Goal: Transaction & Acquisition: Purchase product/service

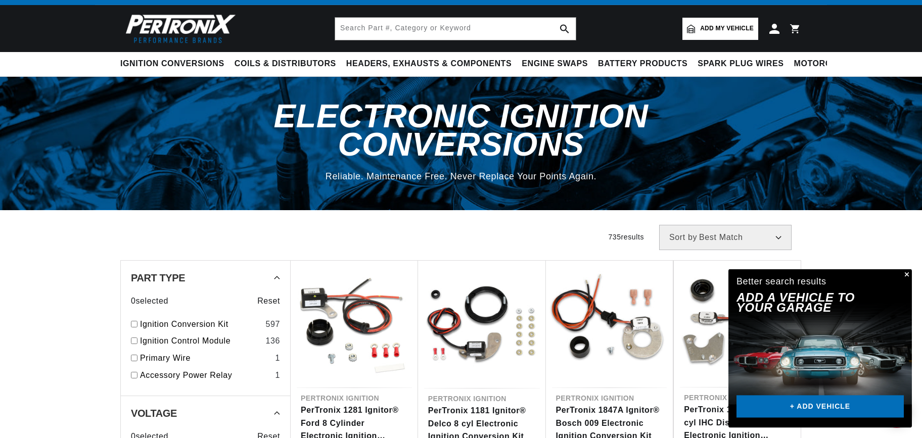
scroll to position [109, 0]
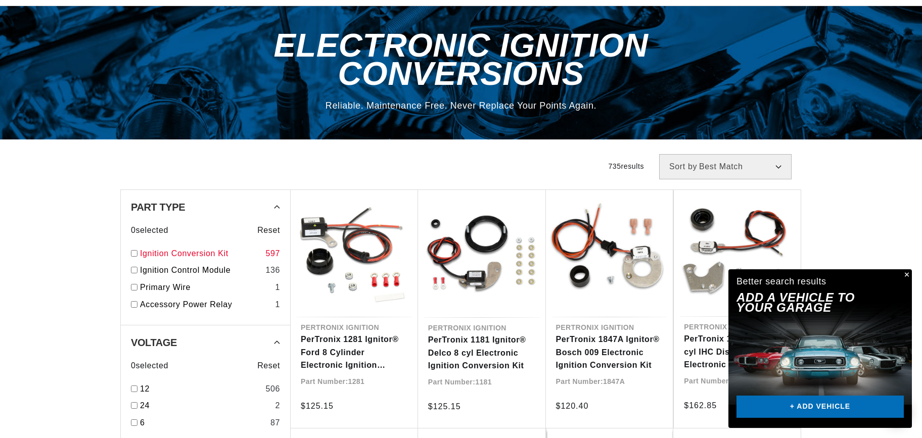
click at [170, 247] on link "Ignition Conversion Kit" at bounding box center [200, 253] width 121 height 13
checkbox input "true"
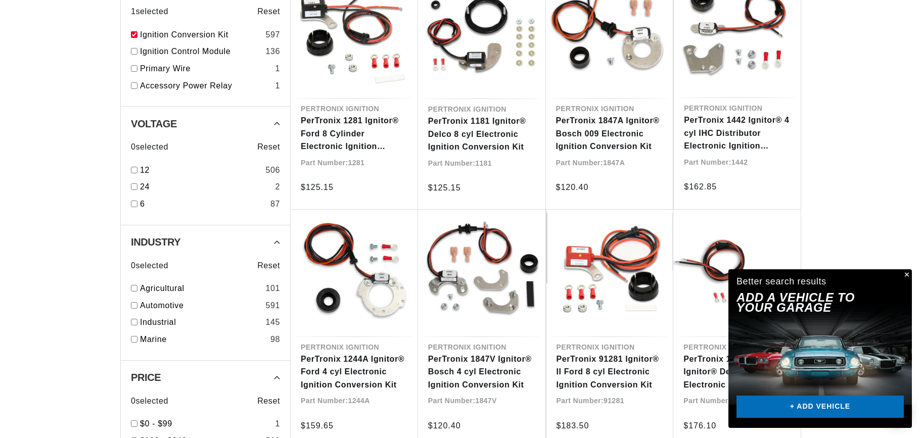
scroll to position [492, 0]
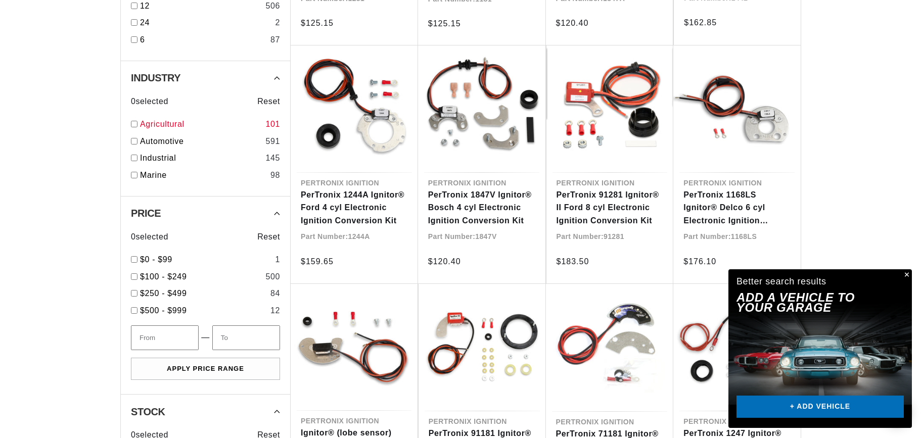
click at [134, 121] on input "checkbox" at bounding box center [134, 124] width 7 height 7
checkbox input "true"
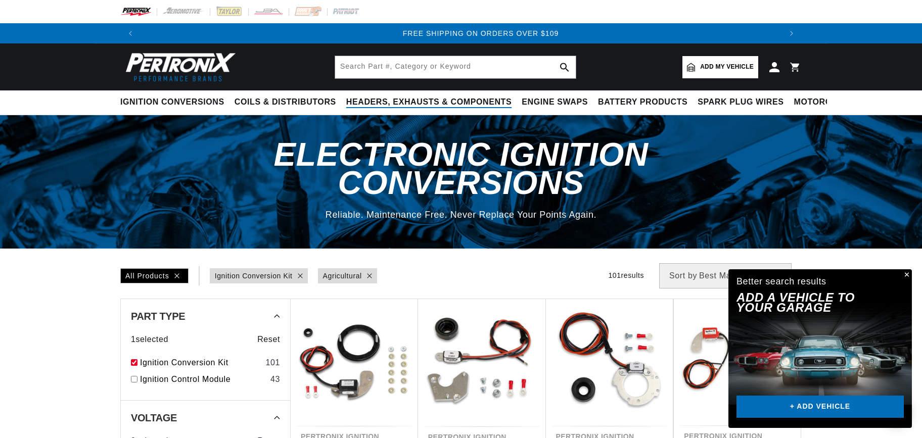
scroll to position [0, 1263]
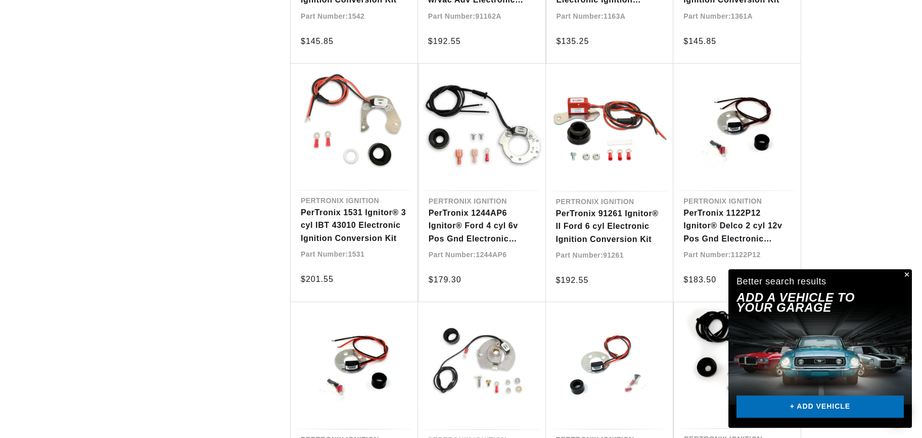
scroll to position [1478, 0]
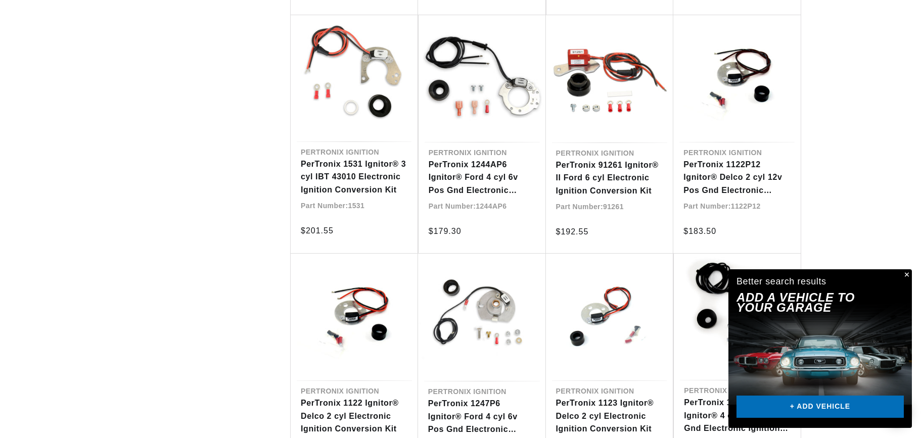
click at [906, 274] on button "Close" at bounding box center [906, 275] width 12 height 12
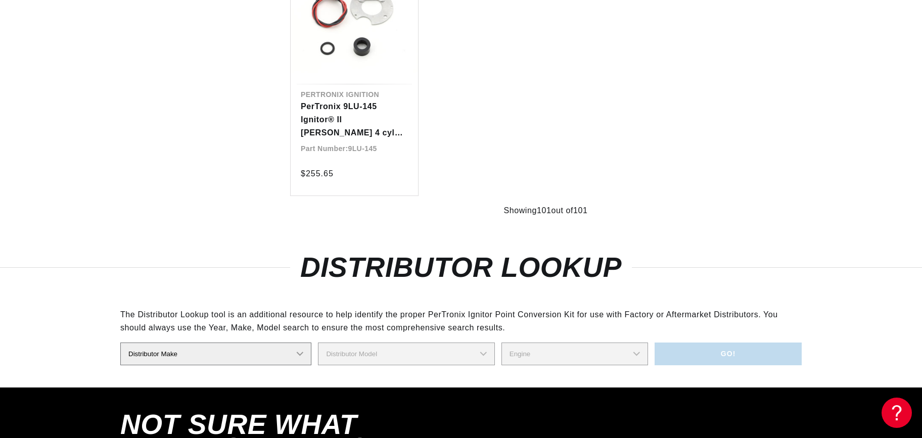
scroll to position [6404, 0]
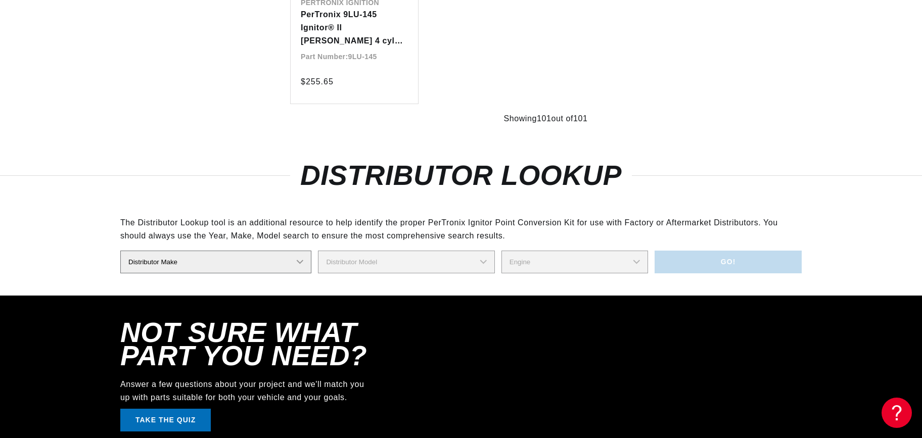
click at [120, 251] on select "Distributor Make Accel [PERSON_NAME] Autolite Bosch Century Chrysler Clark Colt…" at bounding box center [215, 262] width 191 height 23
select select "Delco"
click option "Delco" at bounding box center [0, 0] width 0 height 0
click at [430, 251] on select "Distributor Model" at bounding box center [406, 262] width 176 height 23
select select "1112570"
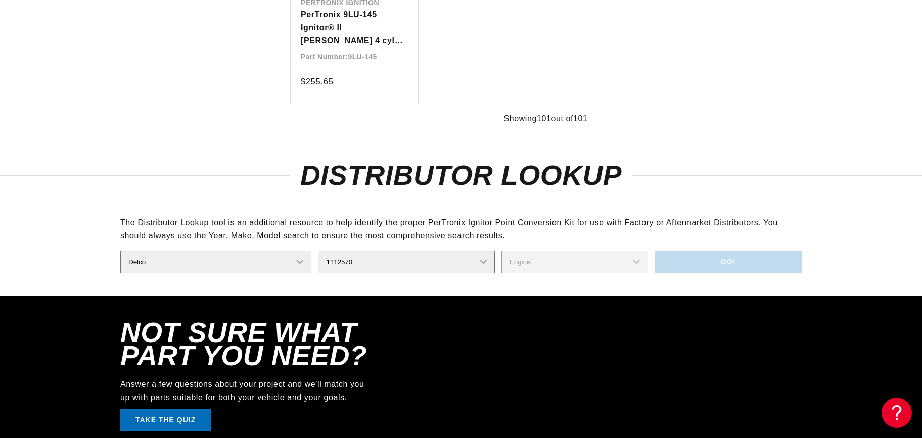
click option "1112570" at bounding box center [0, 0] width 0 height 0
click at [501, 251] on select "Engine 4" at bounding box center [574, 262] width 147 height 23
select select "4"
click option "4" at bounding box center [0, 0] width 0 height 0
click at [728, 251] on button "Go!" at bounding box center [728, 262] width 147 height 23
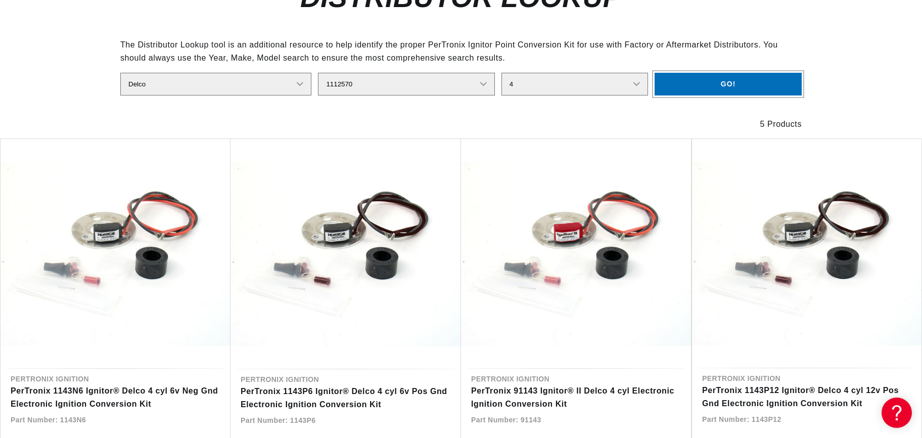
scroll to position [6623, 0]
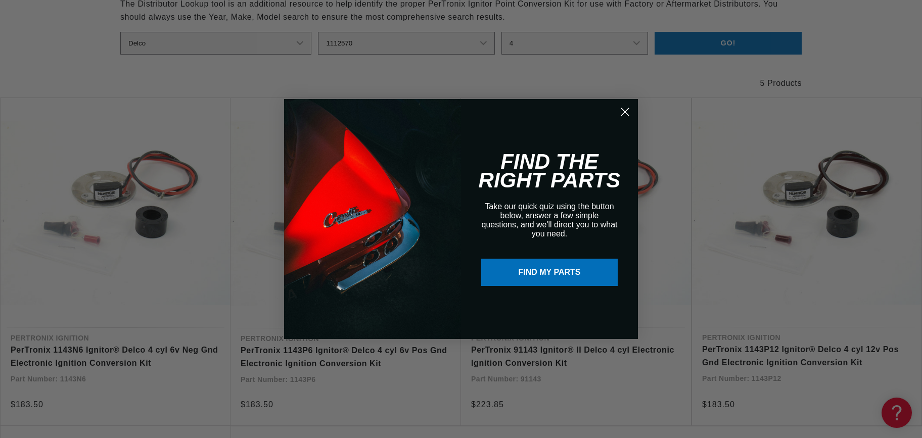
drag, startPoint x: 624, startPoint y: 104, endPoint x: 624, endPoint y: 112, distance: 8.1
click at [624, 111] on icon "Close dialog" at bounding box center [625, 112] width 18 height 18
